Goal: Task Accomplishment & Management: Manage account settings

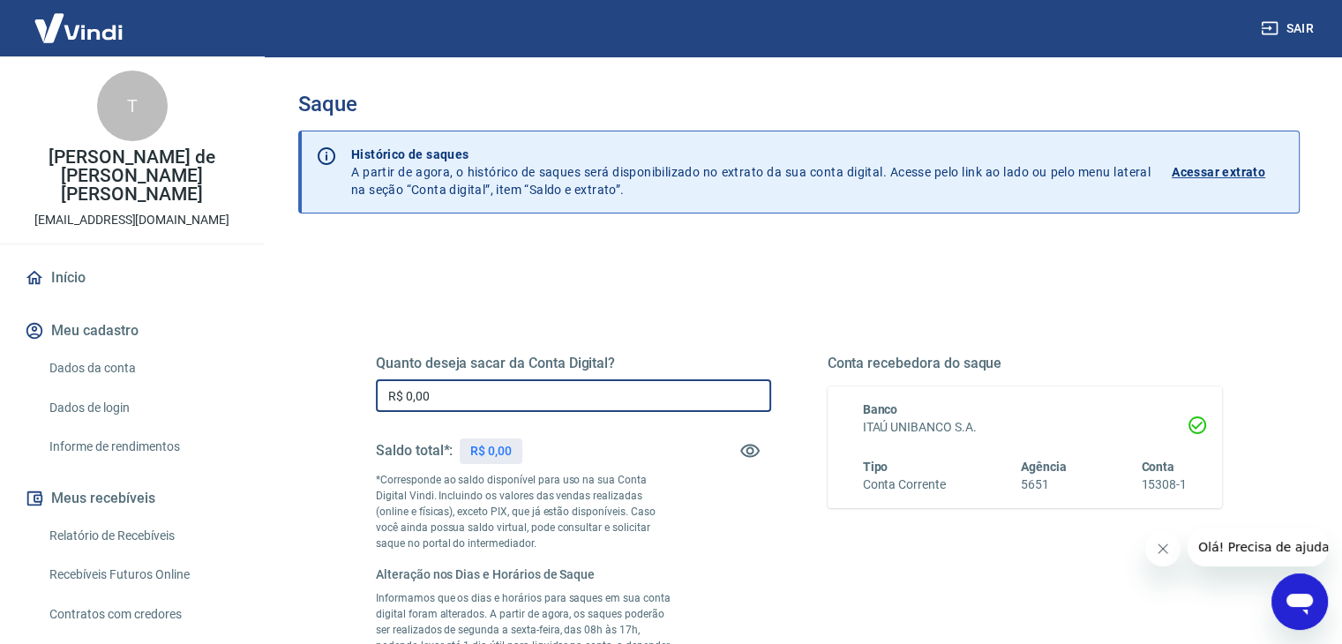
click at [581, 405] on input "R$ 0,00" at bounding box center [573, 395] width 395 height 33
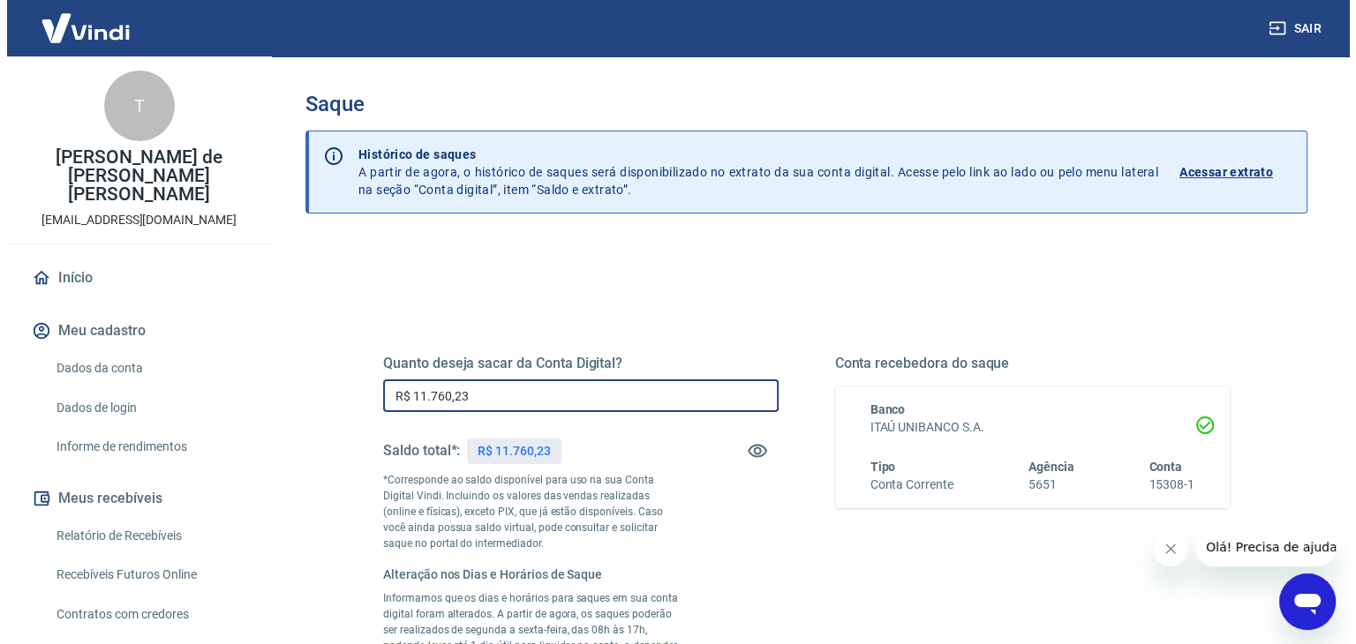
scroll to position [376, 0]
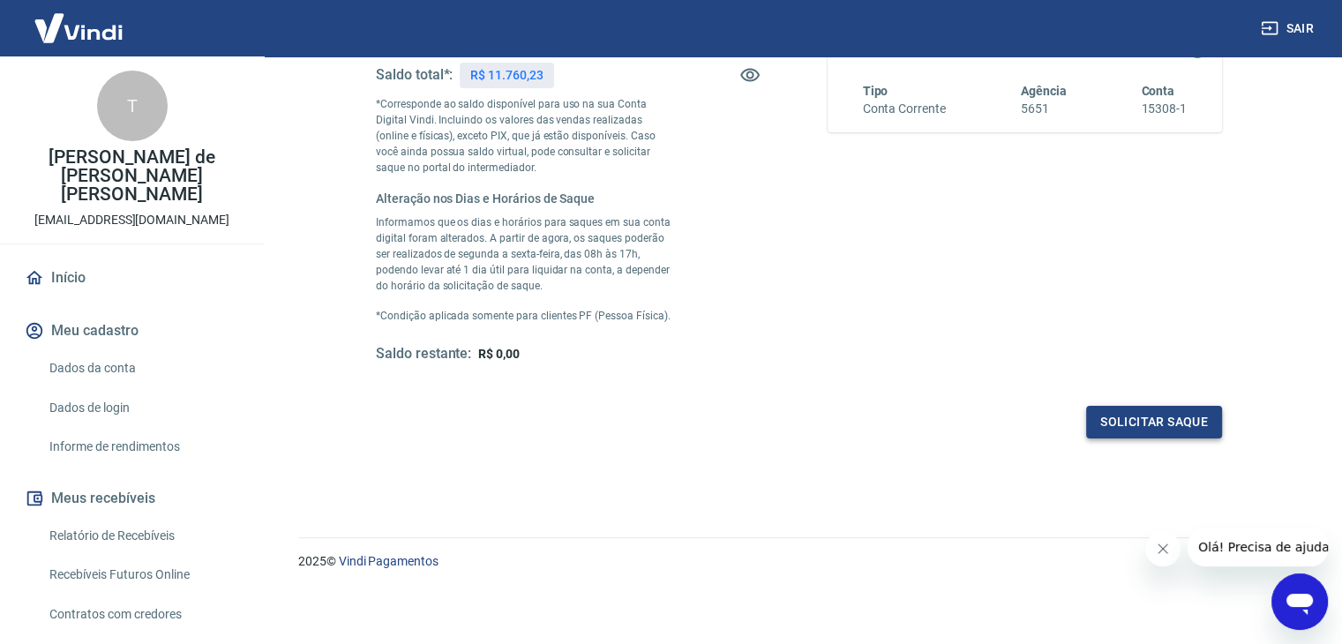
type input "R$ 11.760,23"
click at [1186, 410] on button "Solicitar saque" at bounding box center [1154, 422] width 136 height 33
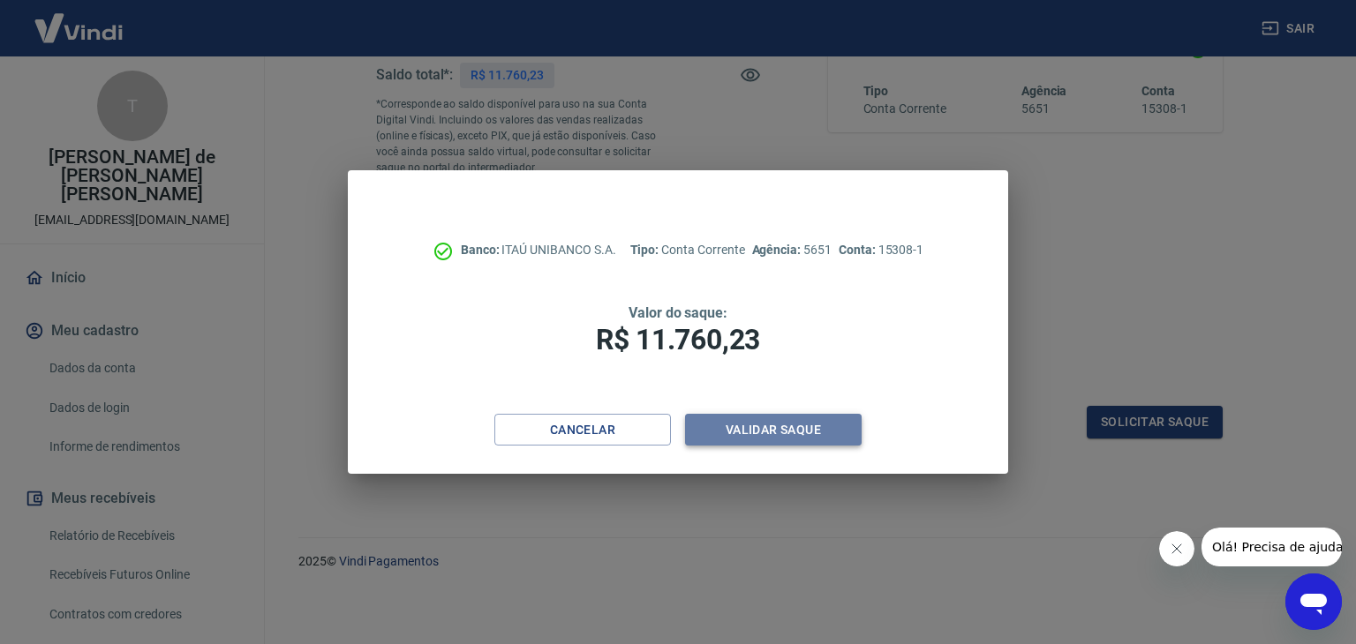
click at [843, 428] on button "Validar saque" at bounding box center [773, 430] width 177 height 33
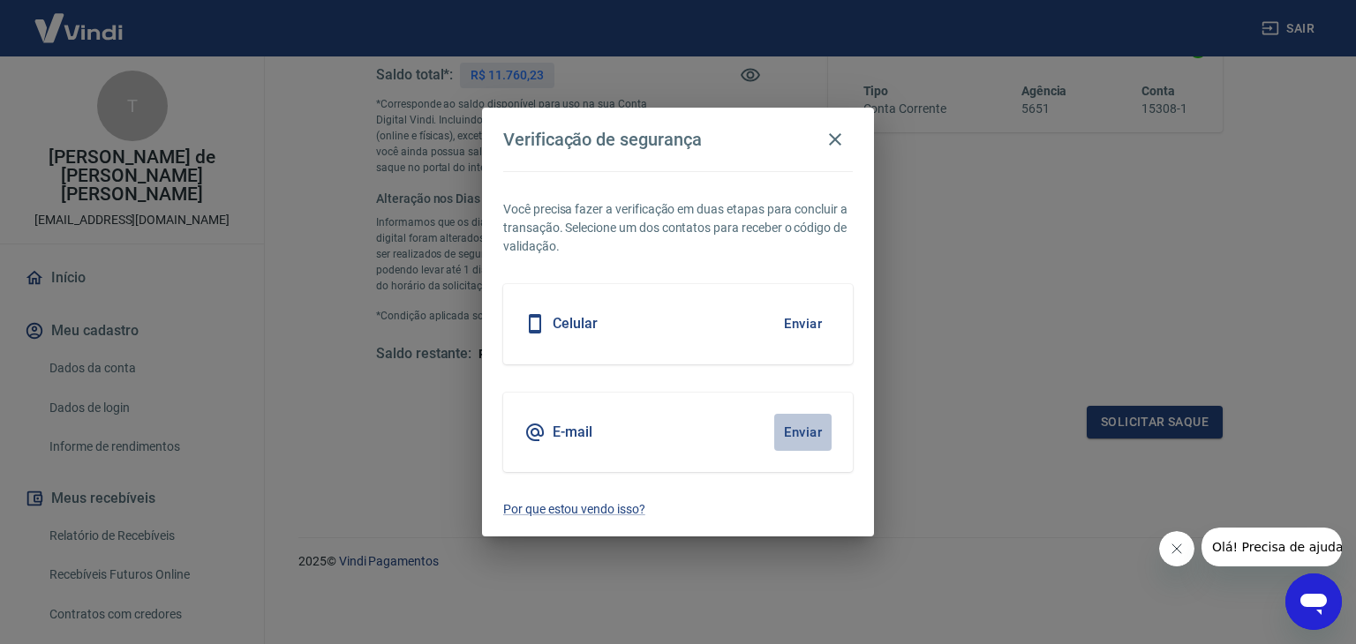
click at [793, 437] on button "Enviar" at bounding box center [802, 432] width 57 height 37
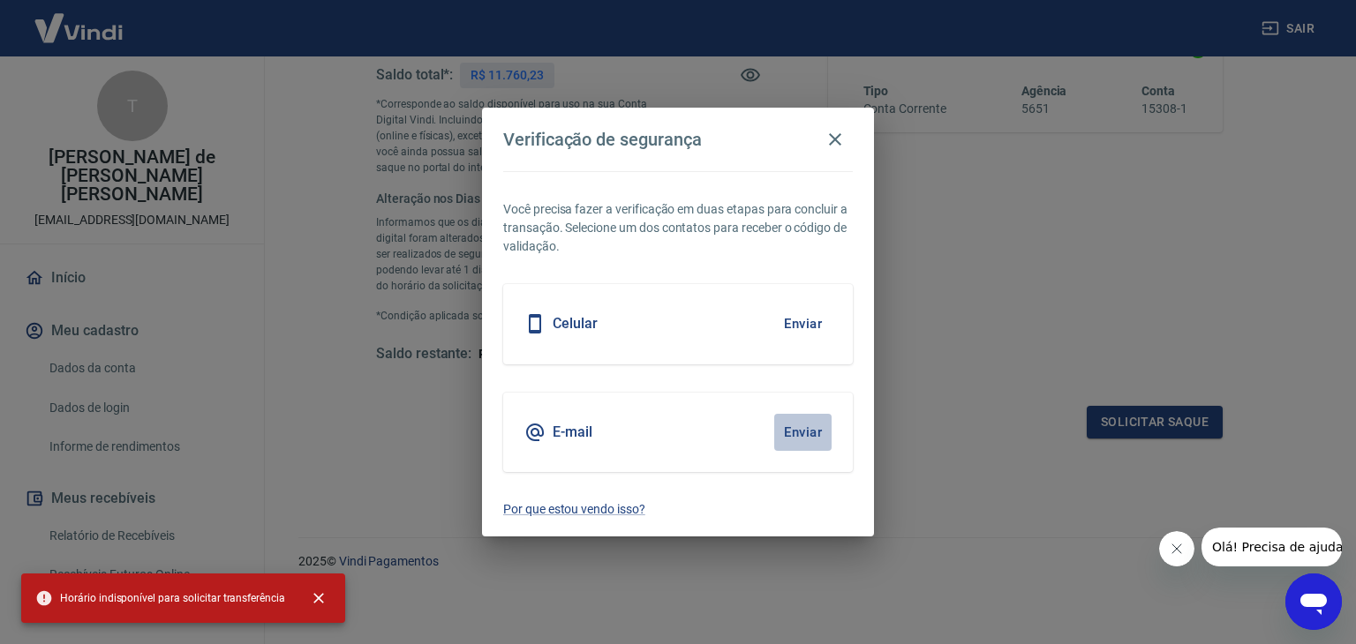
click at [793, 437] on button "Enviar" at bounding box center [802, 432] width 57 height 37
